Goal: Check status

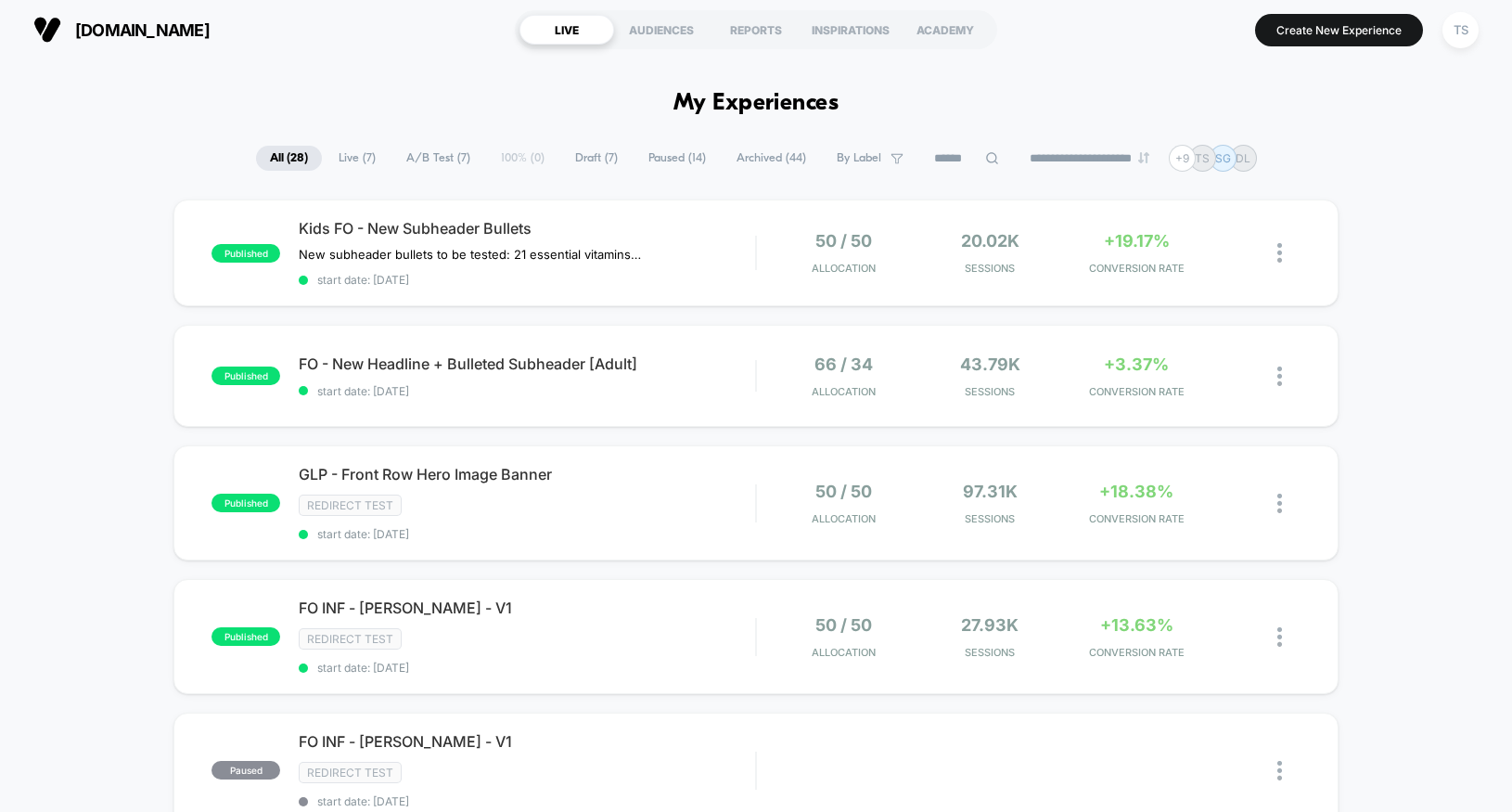
scroll to position [4, 0]
click at [1466, 31] on div "TS" at bounding box center [1460, 28] width 36 height 36
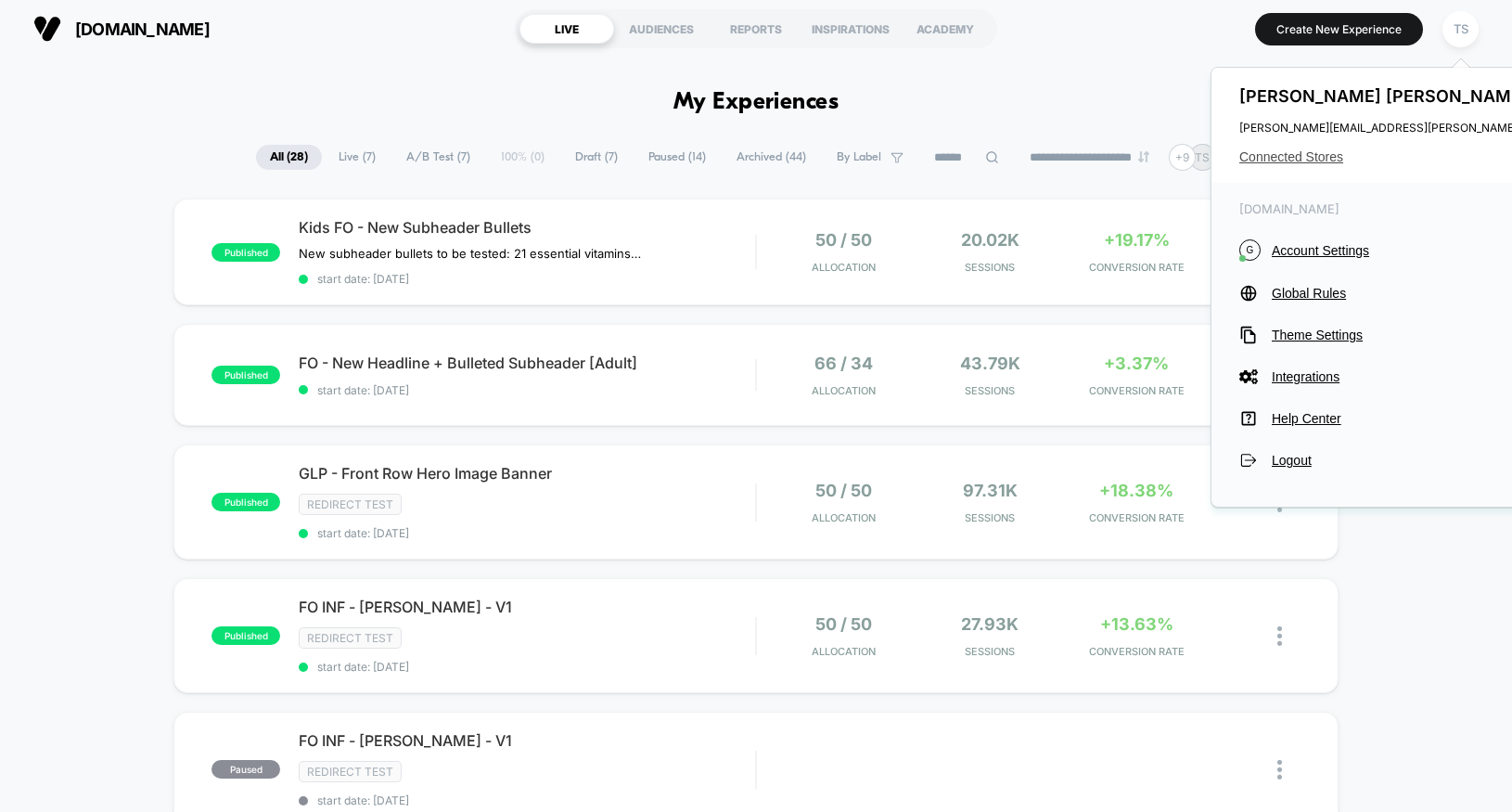
click at [1292, 152] on span "Connected Stores" at bounding box center [1423, 156] width 368 height 15
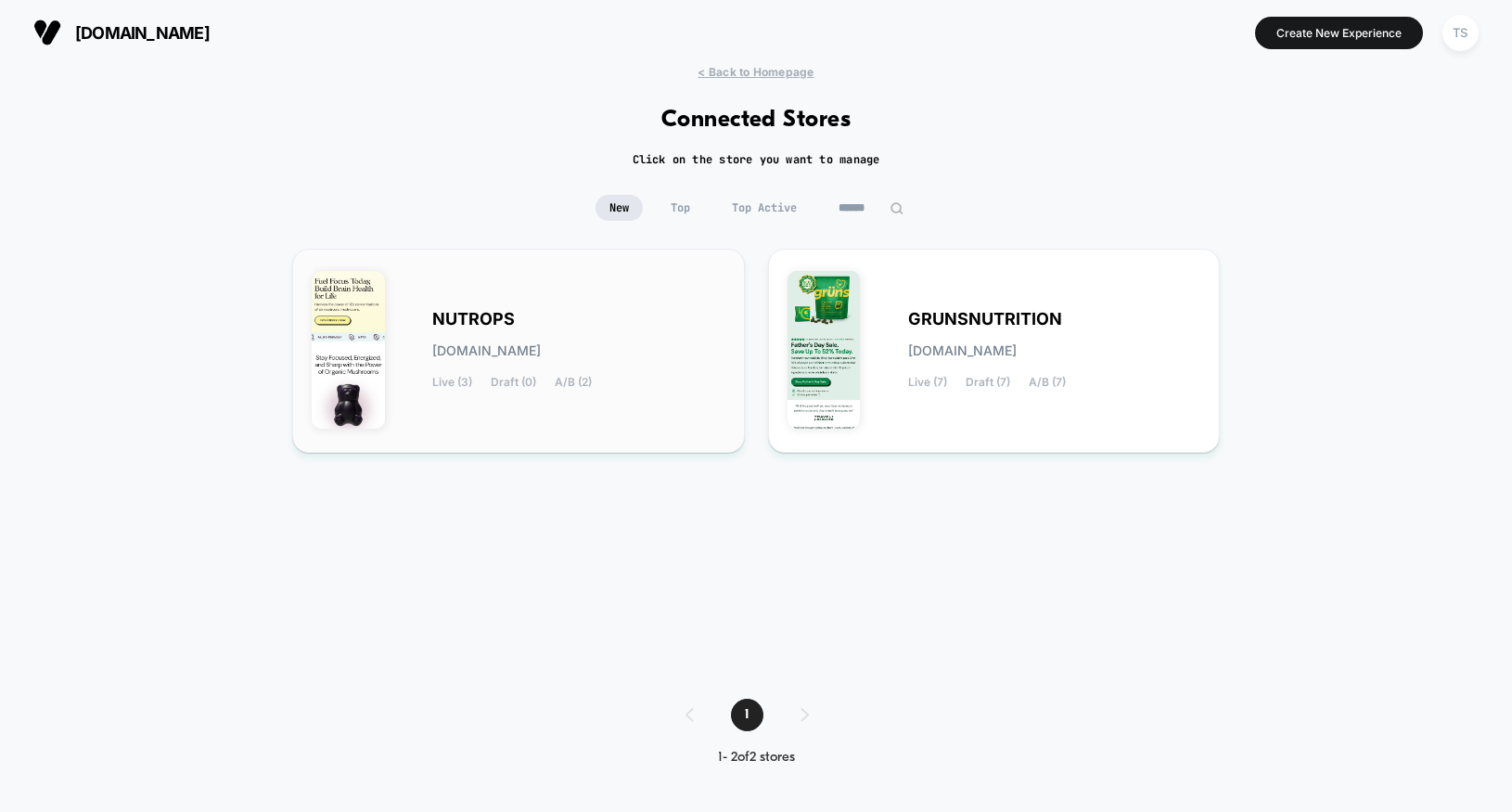
click at [443, 317] on span "NUTROPS" at bounding box center [473, 319] width 82 height 13
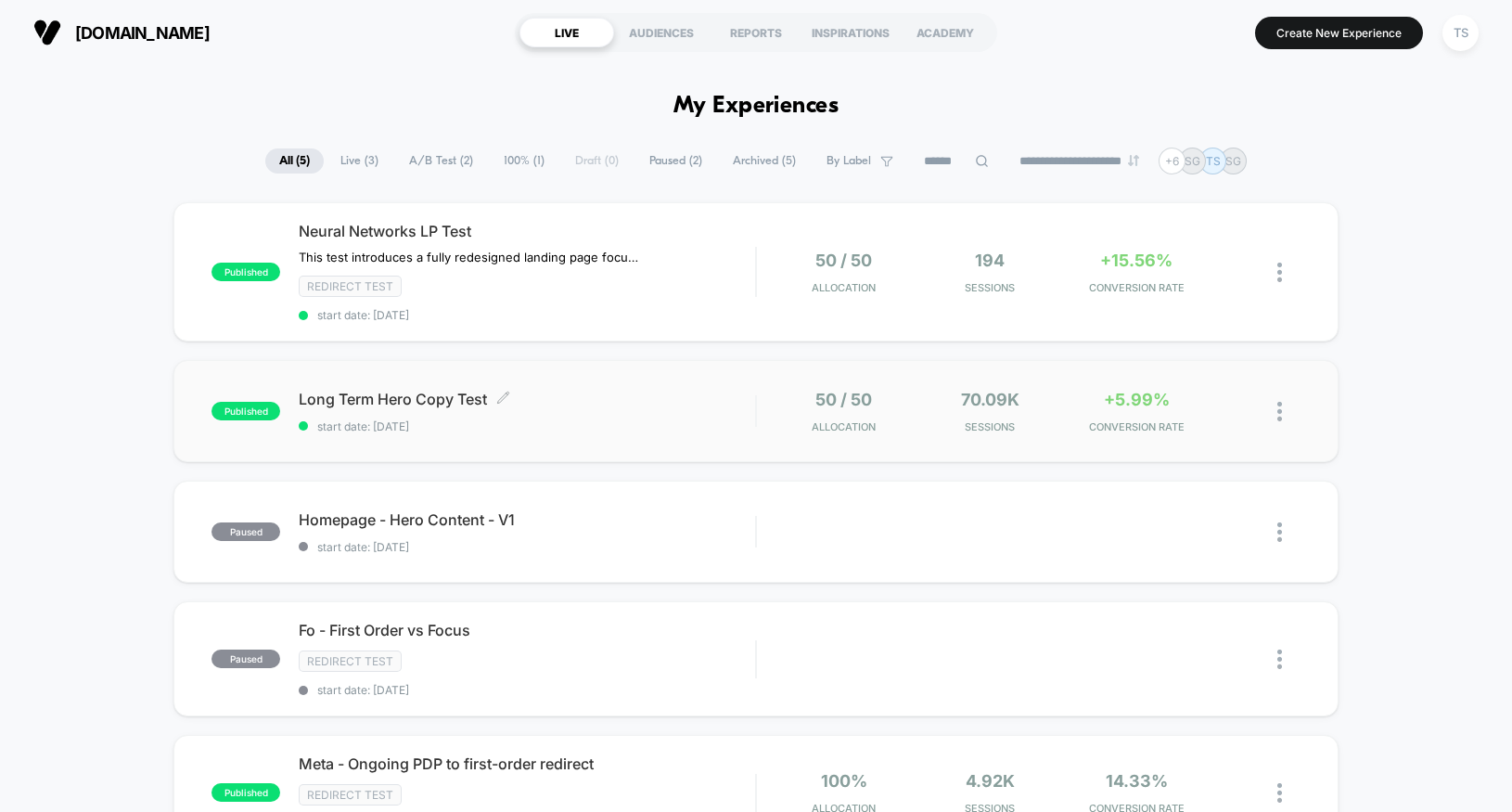
click at [619, 410] on div "Long Term Hero Copy Test Click to edit experience details Click to edit experie…" at bounding box center [526, 411] width 456 height 44
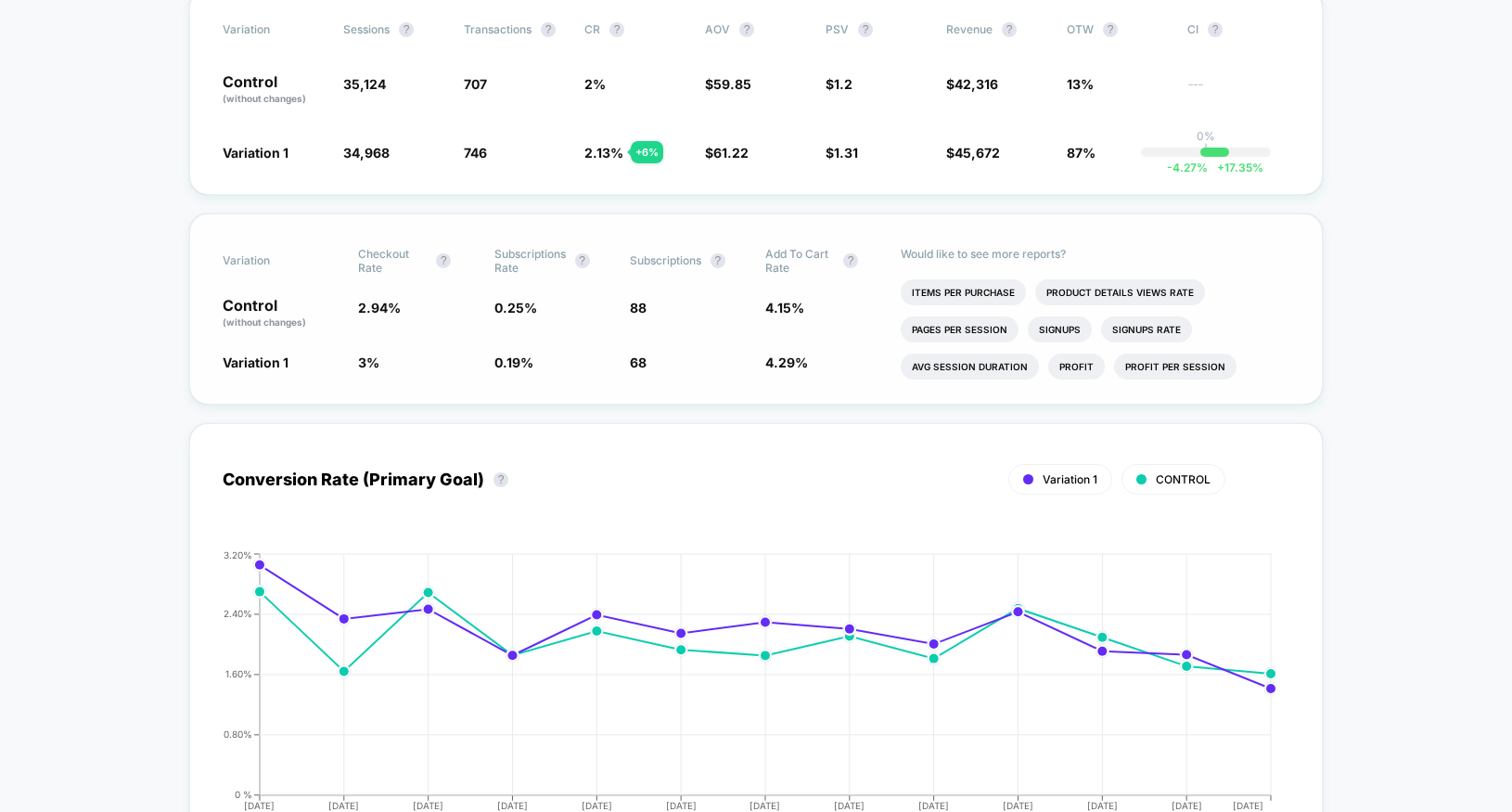
scroll to position [382, 0]
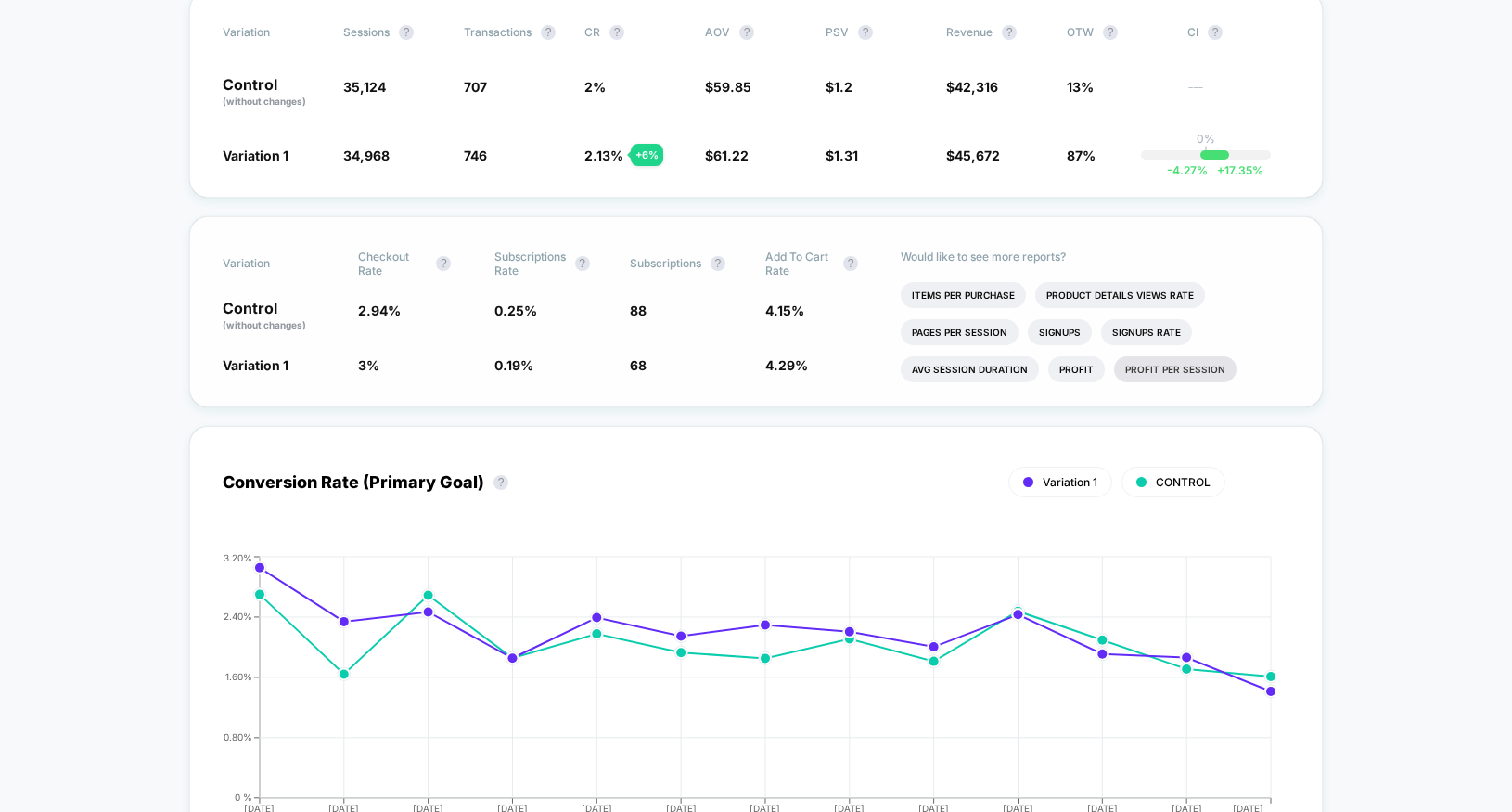
click at [1152, 366] on li "Profit Per Session" at bounding box center [1175, 369] width 122 height 26
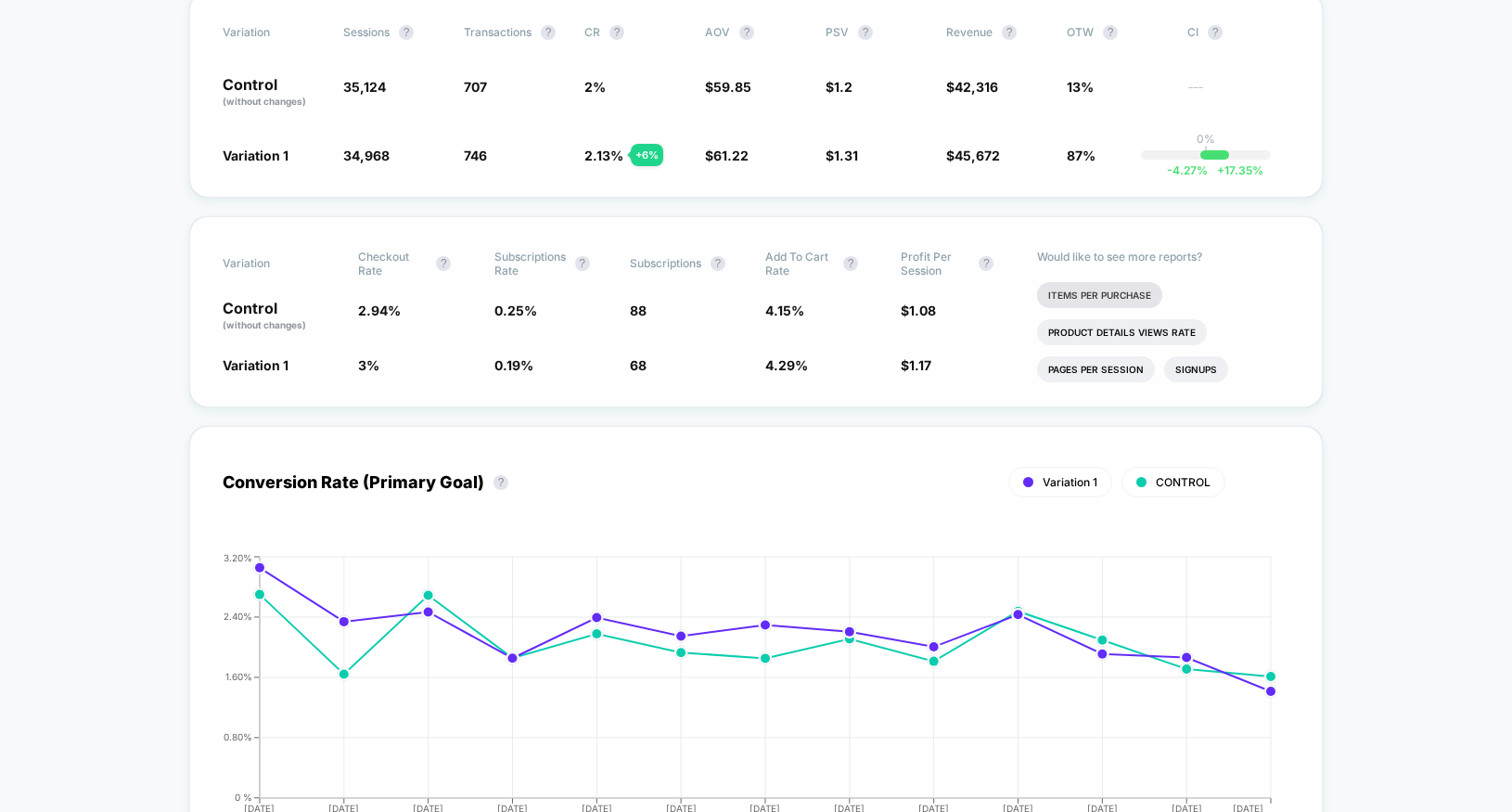
click at [1100, 303] on li "Items Per Purchase" at bounding box center [1098, 295] width 125 height 26
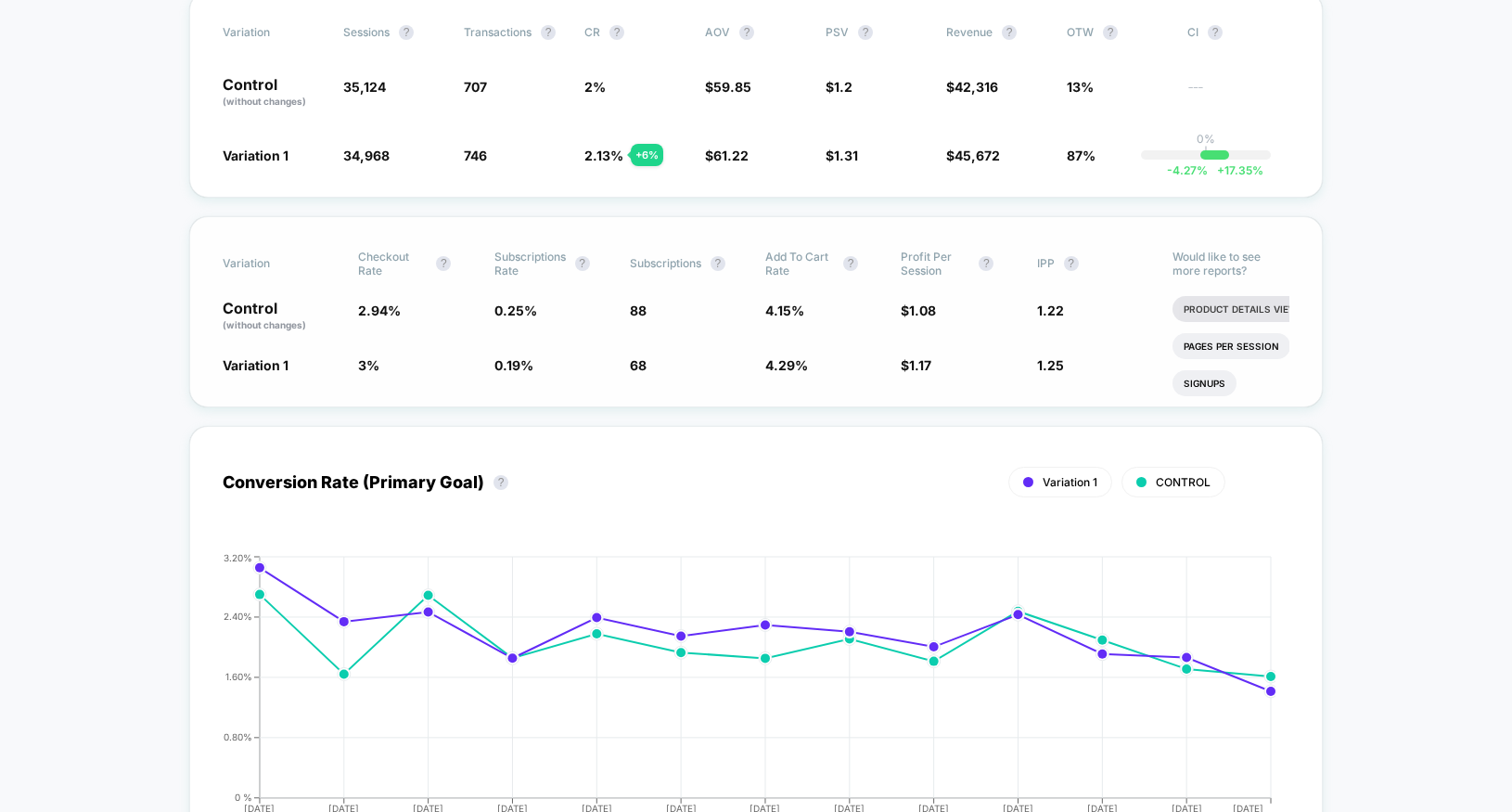
click at [1236, 316] on li "Product Details Views Rate" at bounding box center [1256, 308] width 170 height 26
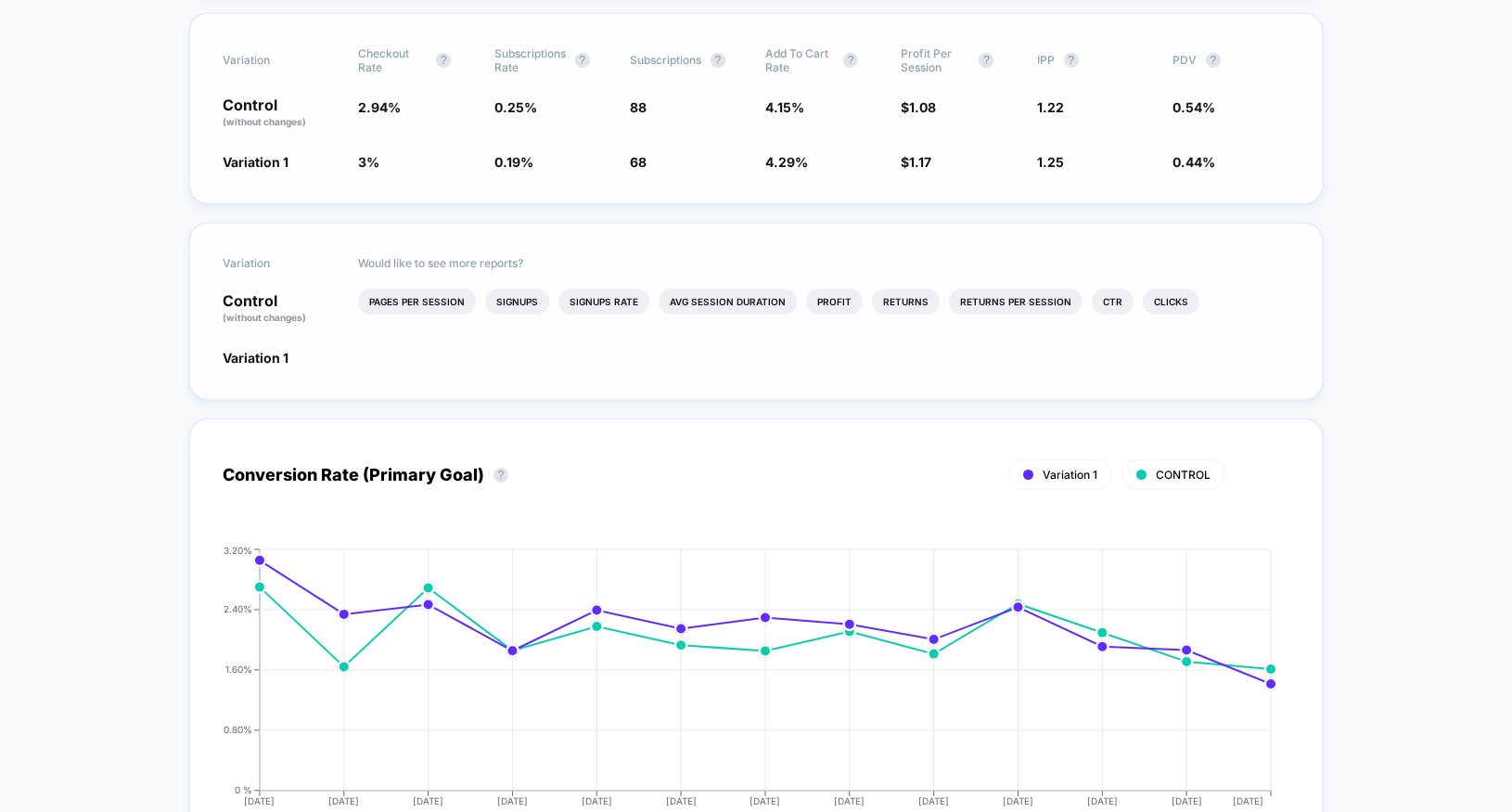
scroll to position [608, 0]
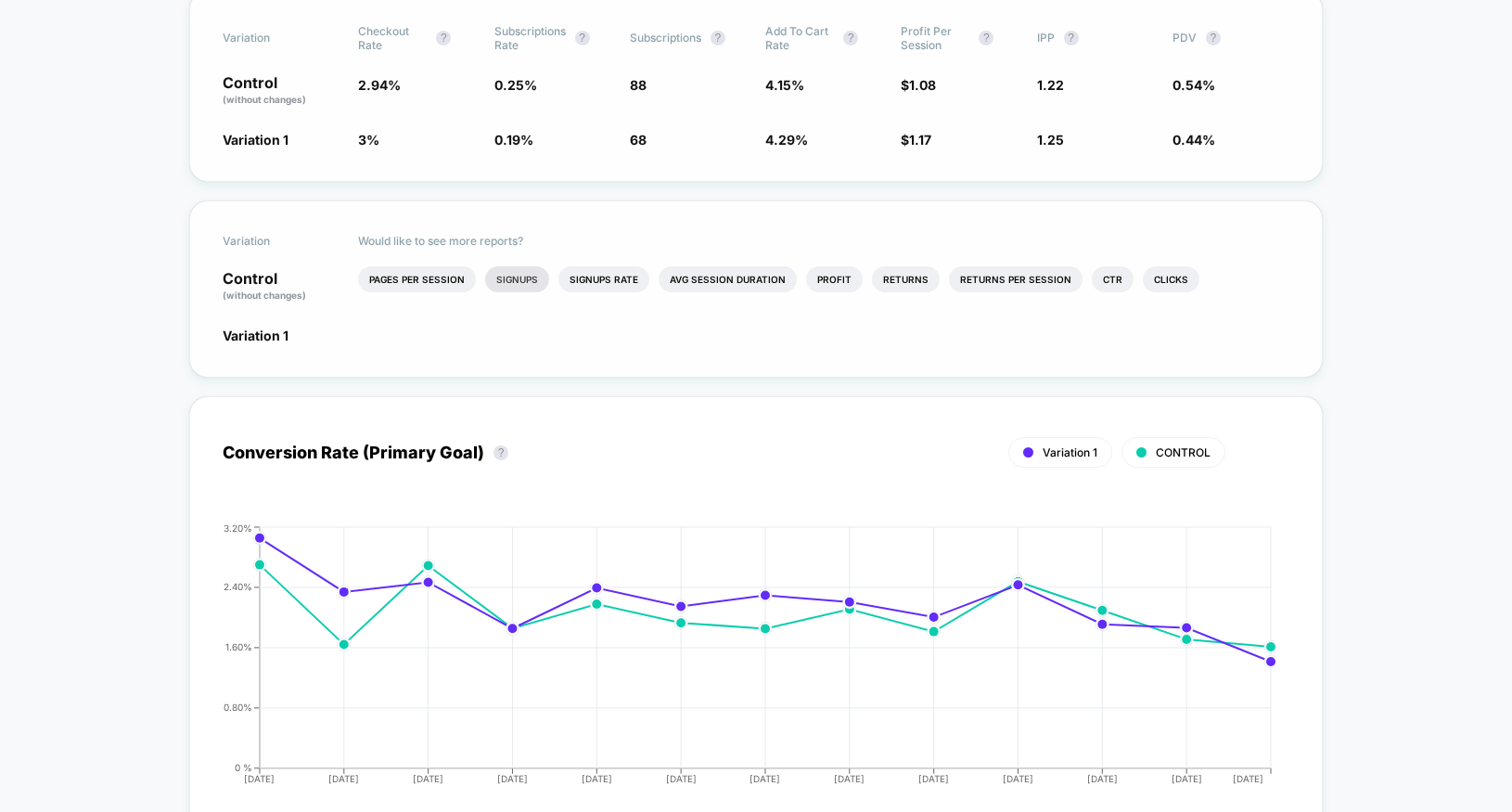
click at [503, 280] on li "Signups" at bounding box center [517, 279] width 64 height 26
click at [560, 281] on li "Pages Per Session" at bounding box center [553, 279] width 118 height 26
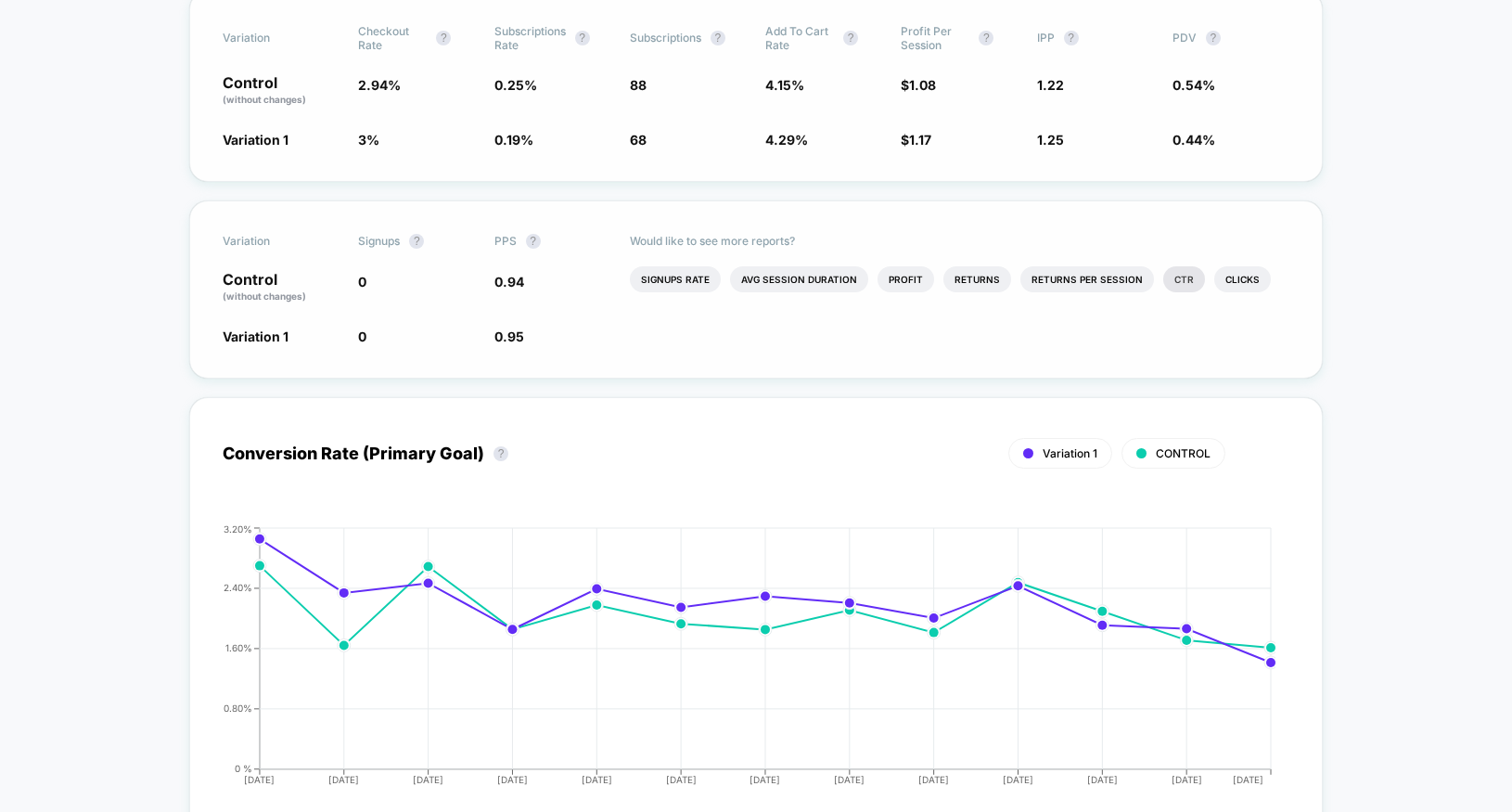
click at [1167, 280] on li "Ctr" at bounding box center [1184, 279] width 42 height 26
click at [1030, 282] on li "Profit" at bounding box center [1041, 279] width 56 height 26
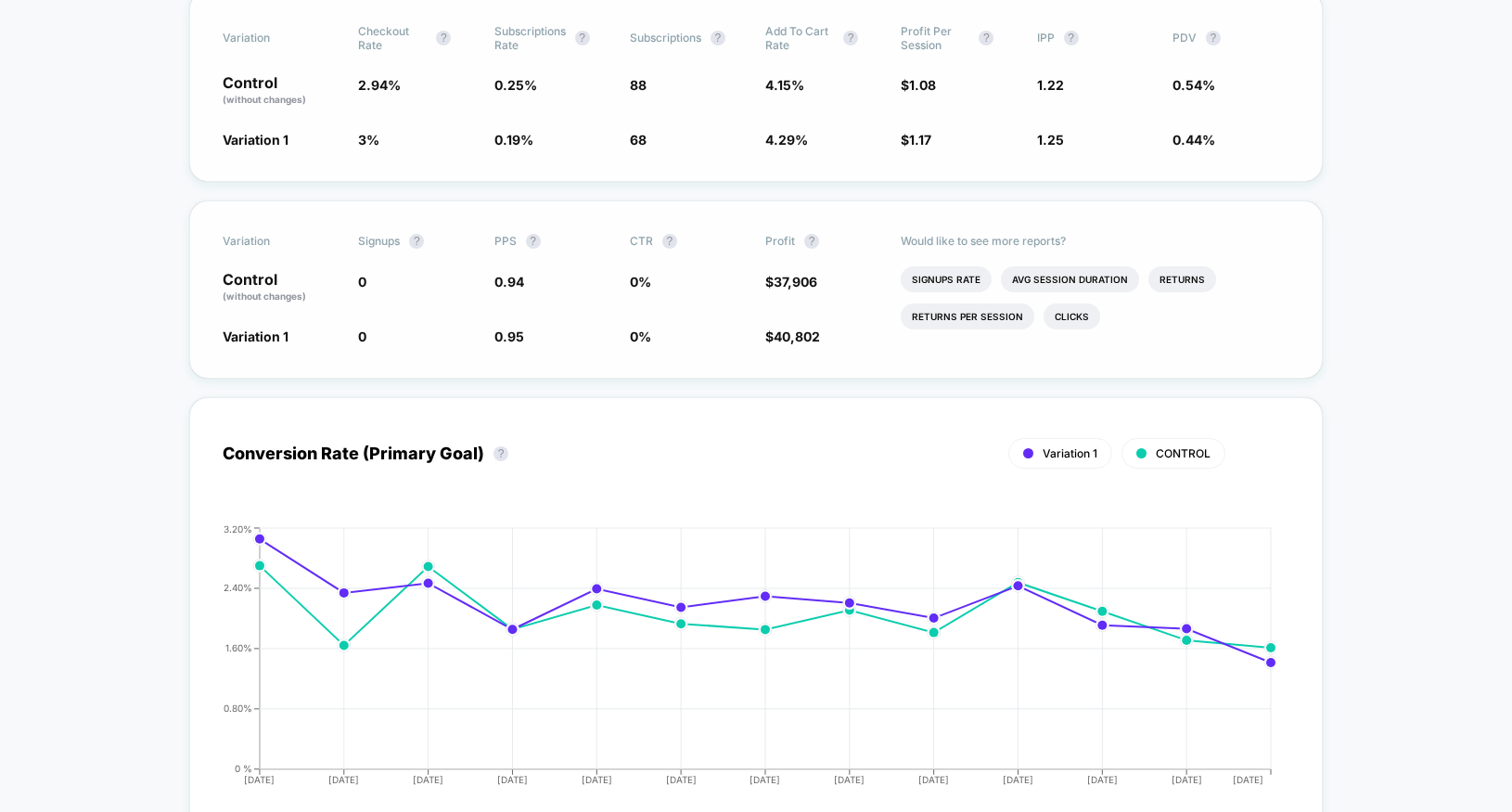
click at [846, 299] on span "$ 37,906" at bounding box center [823, 288] width 117 height 32
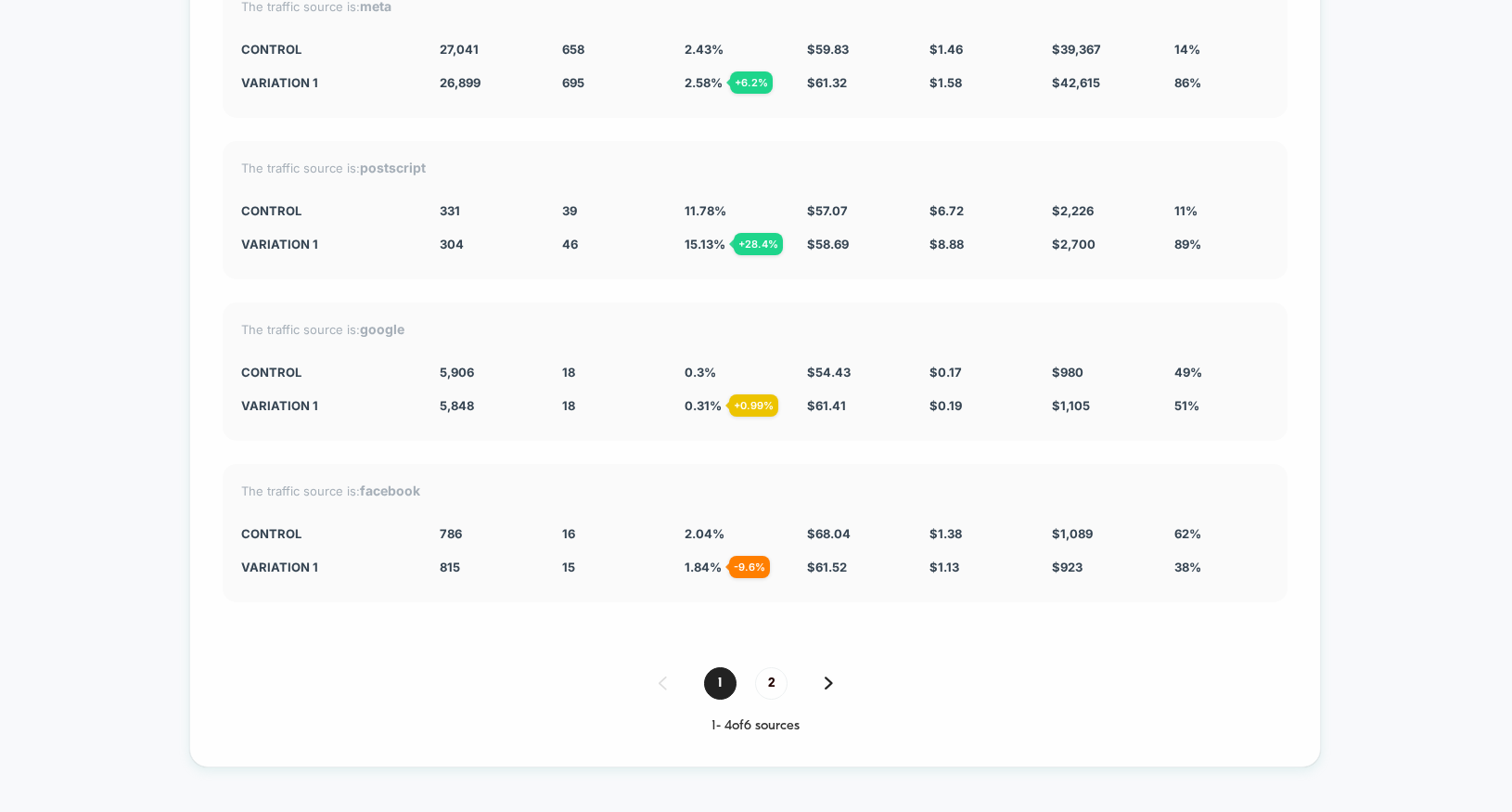
scroll to position [9316, 0]
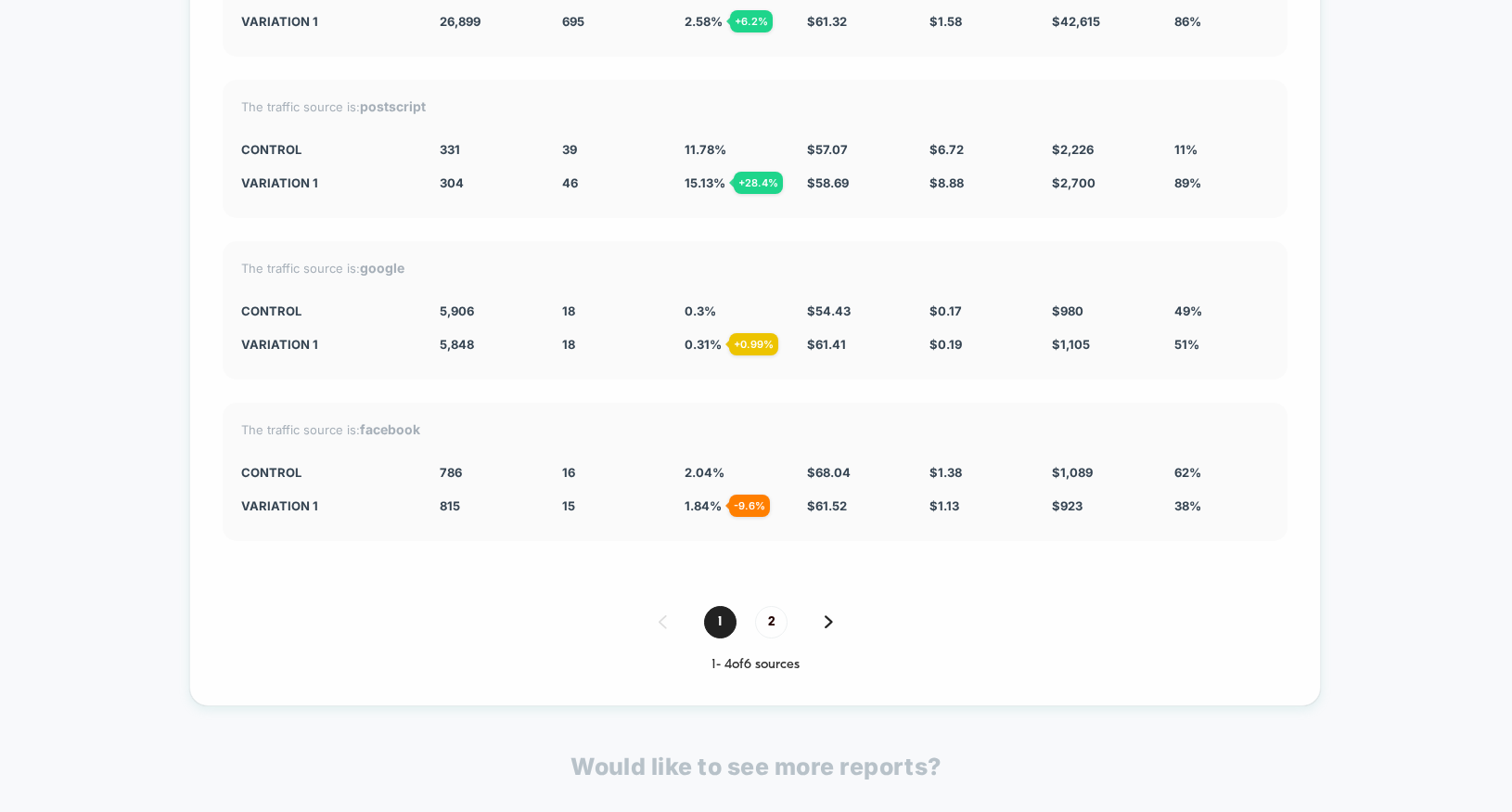
click at [829, 622] on img at bounding box center [828, 621] width 9 height 13
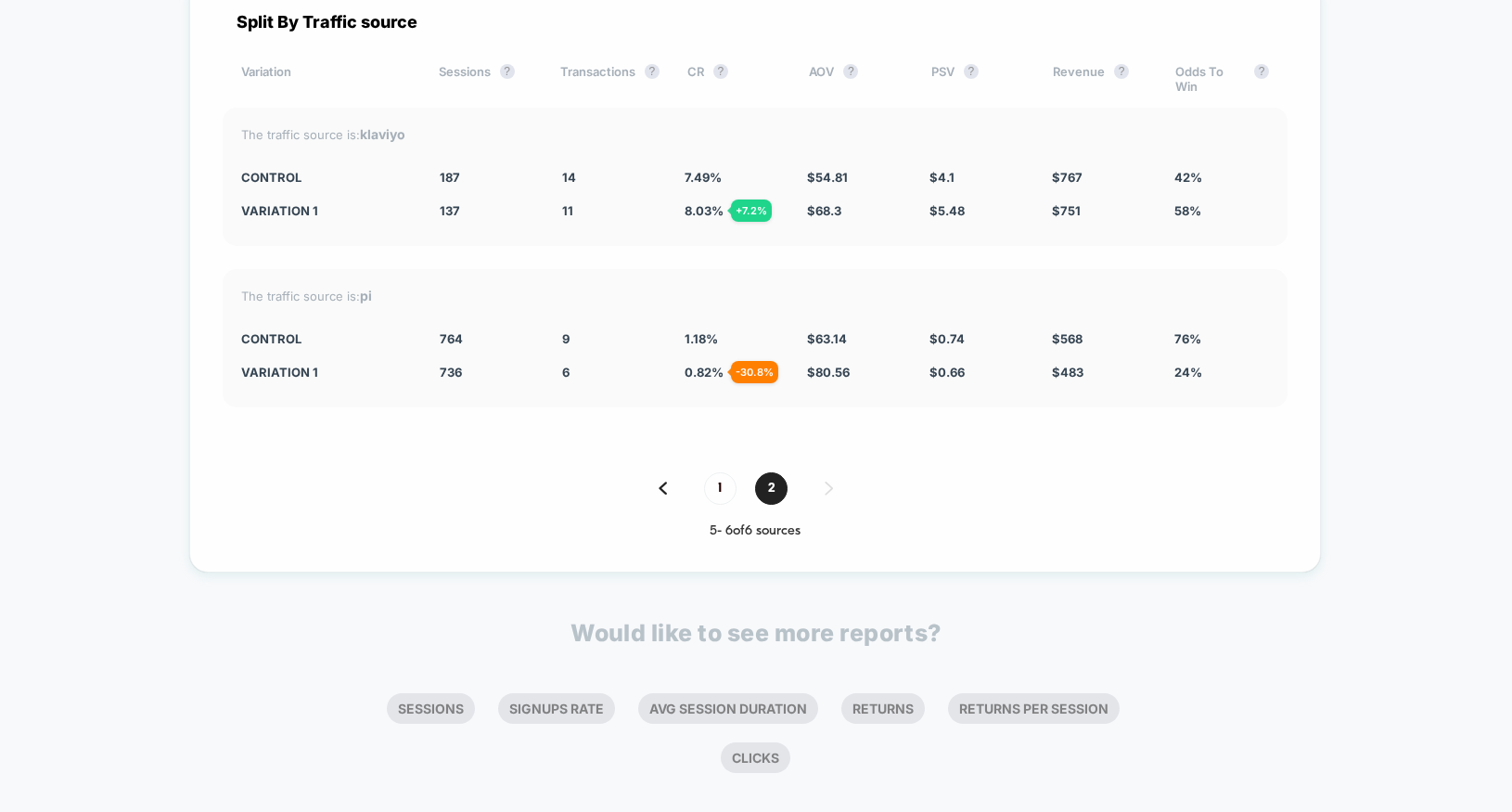
scroll to position [9120, 0]
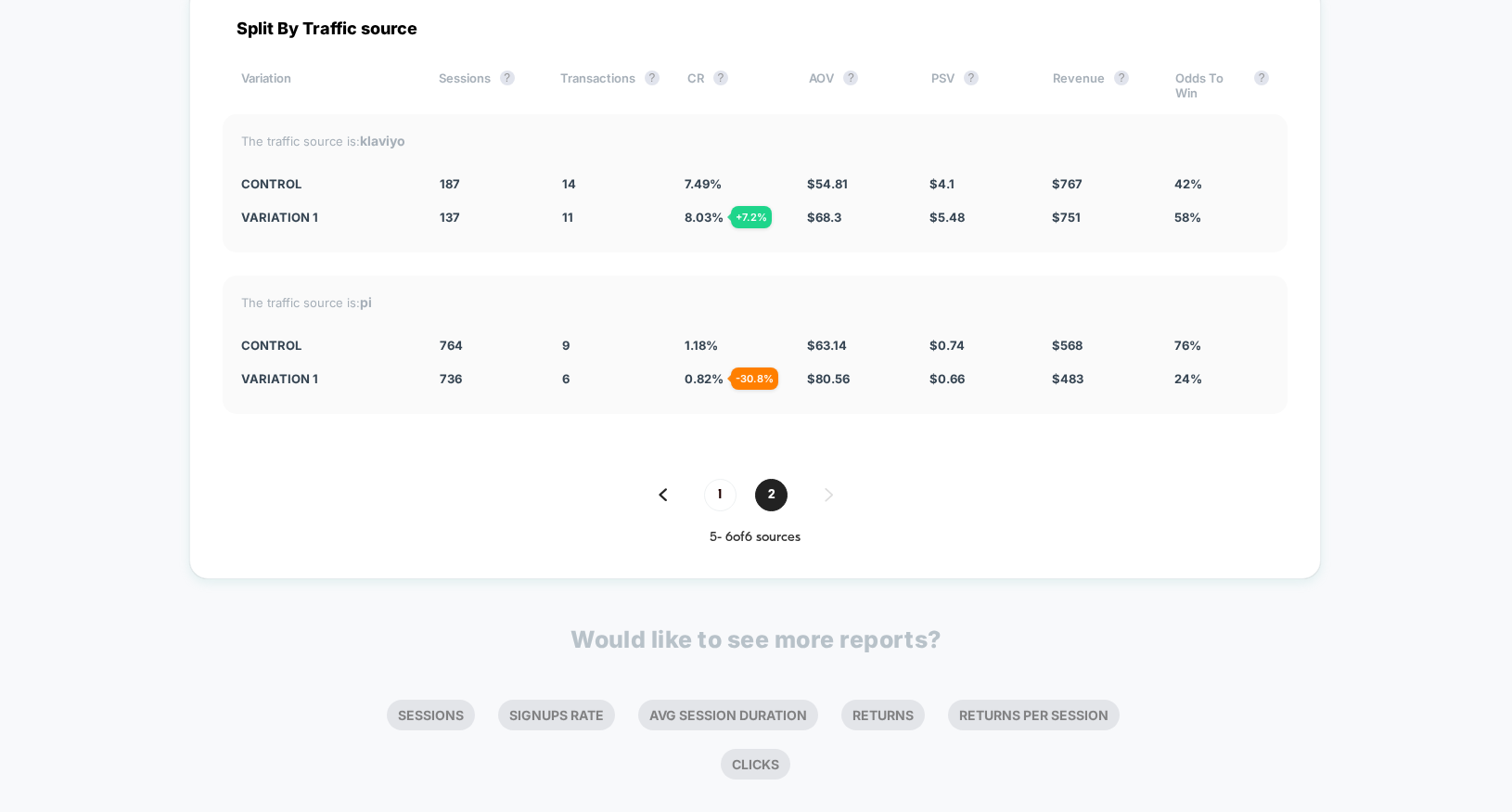
click at [665, 492] on img at bounding box center [663, 494] width 9 height 13
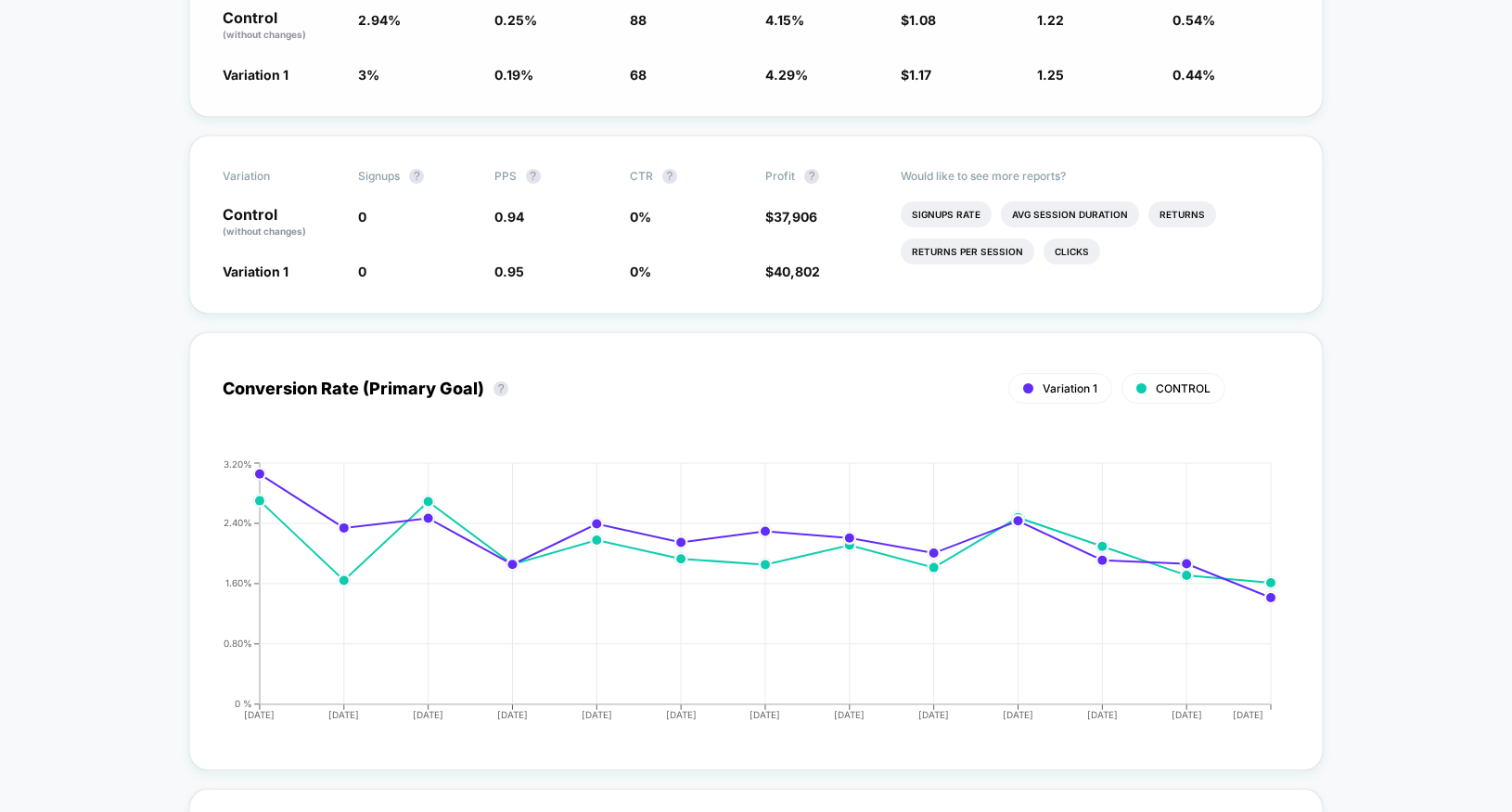
scroll to position [0, 0]
